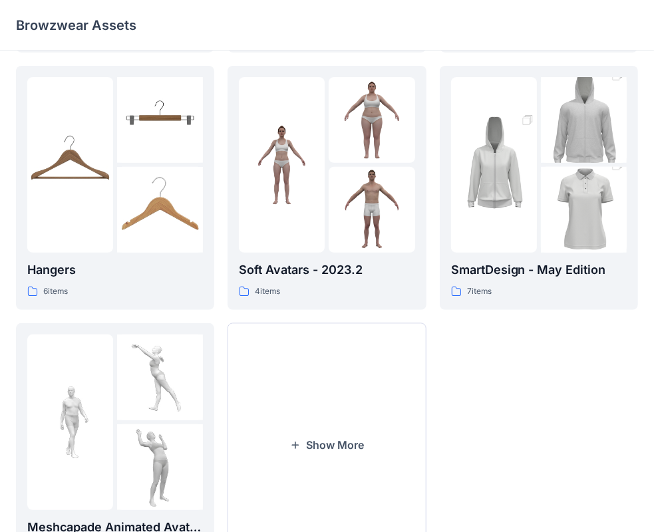
scroll to position [301, 0]
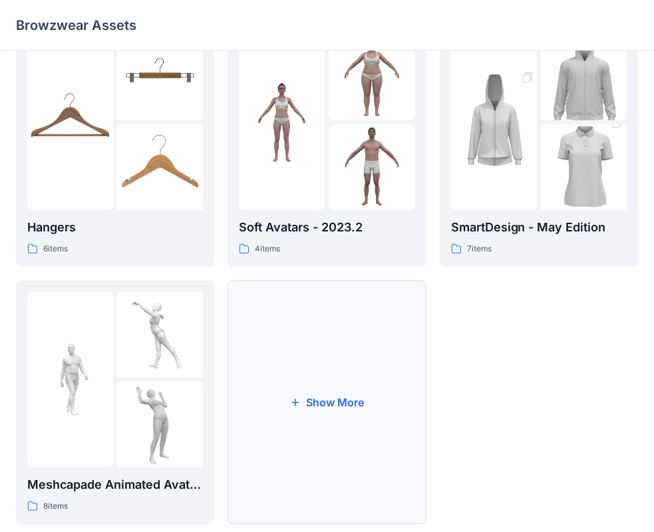
click at [317, 395] on button "Show More" at bounding box center [327, 403] width 198 height 244
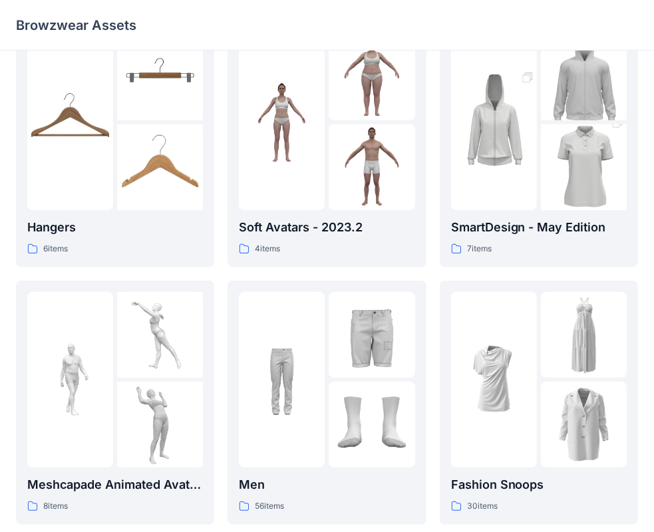
click at [317, 395] on div at bounding box center [282, 380] width 86 height 176
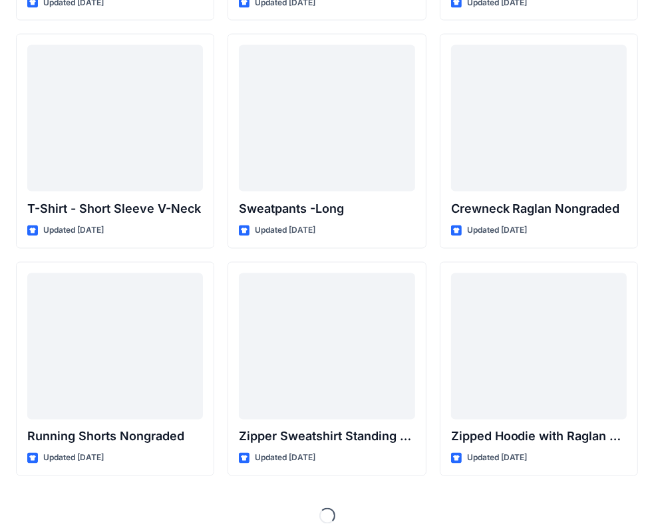
scroll to position [1406, 0]
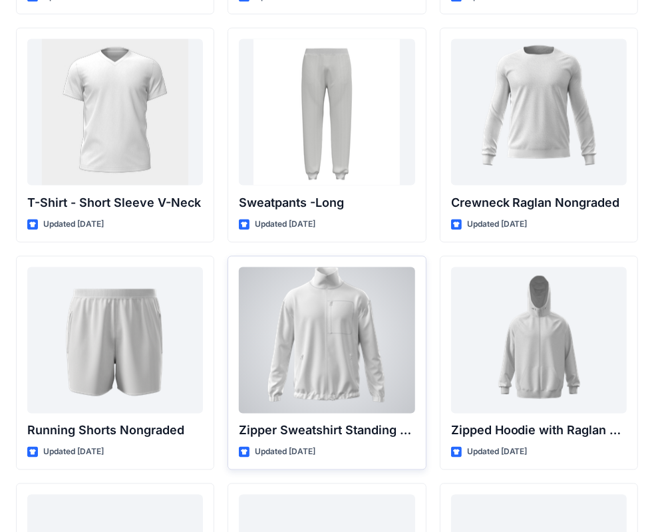
click at [327, 336] on div at bounding box center [327, 341] width 176 height 146
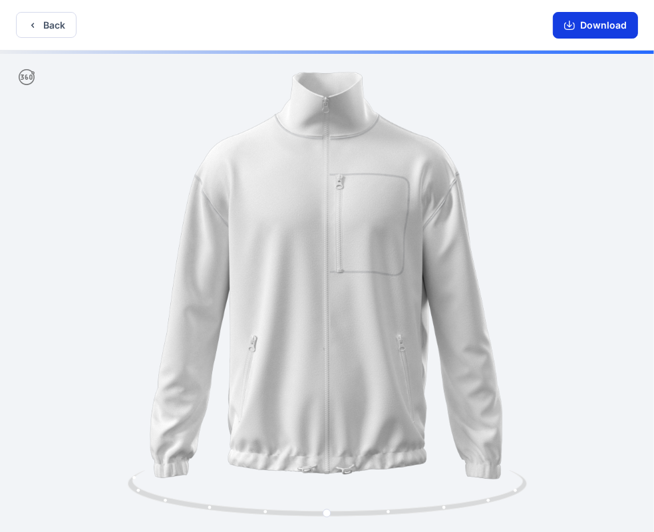
click at [583, 27] on button "Download" at bounding box center [595, 25] width 85 height 27
